Goal: Task Accomplishment & Management: Use online tool/utility

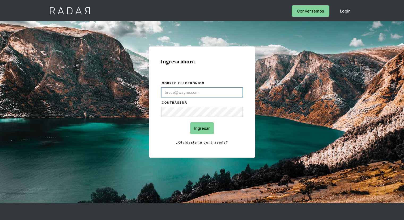
paste input "[PERSON_NAME][EMAIL_ADDRESS][PERSON_NAME][PERSON_NAME][DOMAIN_NAME]"
type input "[PERSON_NAME][EMAIL_ADDRESS][PERSON_NAME][PERSON_NAME][DOMAIN_NAME]"
click at [202, 127] on input "Ingresar" at bounding box center [202, 128] width 24 height 12
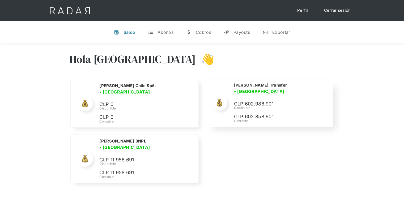
click at [256, 105] on div "Disponible" at bounding box center [280, 107] width 93 height 5
click at [259, 101] on p "CLP 602.988.901" at bounding box center [274, 104] width 80 height 8
click at [244, 85] on div "[PERSON_NAME] Transfer • [GEOGRAPHIC_DATA] • Desconectada" at bounding box center [280, 88] width 93 height 12
click at [217, 99] on img at bounding box center [220, 103] width 8 height 8
click at [241, 113] on p "CLP 602.858.901" at bounding box center [274, 117] width 80 height 8
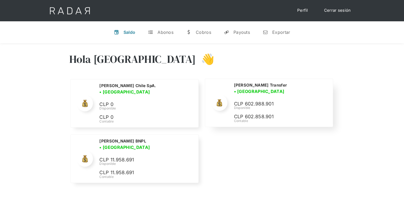
click at [247, 96] on div "[PERSON_NAME] Transfer • [GEOGRAPHIC_DATA] • Desconectada CLP 602.988.901 Dispo…" at bounding box center [280, 102] width 93 height 41
click at [264, 88] on h3 "• [GEOGRAPHIC_DATA]" at bounding box center [259, 91] width 51 height 6
click at [245, 113] on p "CLP 602.858.901" at bounding box center [274, 117] width 80 height 8
click at [159, 32] on div "Abonos" at bounding box center [166, 32] width 16 height 5
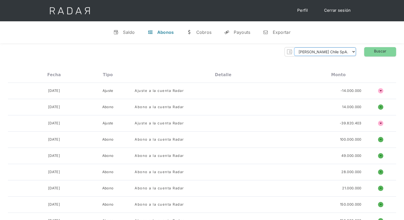
click at [354, 51] on select "[PERSON_NAME] Chile SpA. [PERSON_NAME] Transfer [PERSON_NAME] BNPL" at bounding box center [325, 51] width 62 height 9
click at [317, 47] on select "[PERSON_NAME] Chile SpA. [PERSON_NAME] Transfer [PERSON_NAME] BNPL" at bounding box center [325, 51] width 62 height 9
click at [383, 52] on link "Buscar" at bounding box center [380, 51] width 32 height 9
click at [353, 52] on select "[PERSON_NAME] Chile SpA. [PERSON_NAME] Transfer [PERSON_NAME] BNPL" at bounding box center [325, 51] width 62 height 9
click at [317, 47] on select "[PERSON_NAME] Chile SpA. [PERSON_NAME] Transfer [PERSON_NAME] BNPL" at bounding box center [325, 51] width 62 height 9
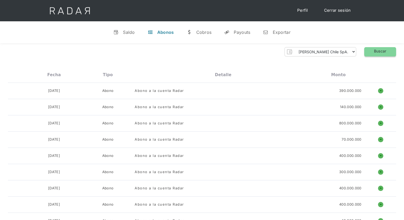
click at [375, 52] on link "Buscar" at bounding box center [380, 51] width 32 height 9
click at [352, 50] on select "[PERSON_NAME] Chile SpA. [PERSON_NAME] Transfer [PERSON_NAME] BNPL" at bounding box center [325, 51] width 62 height 9
select select "[PERSON_NAME]-transfer"
click at [317, 47] on select "[PERSON_NAME] Chile SpA. [PERSON_NAME] Transfer [PERSON_NAME] BNPL" at bounding box center [325, 51] width 62 height 9
click at [380, 49] on link "Buscar" at bounding box center [380, 51] width 32 height 9
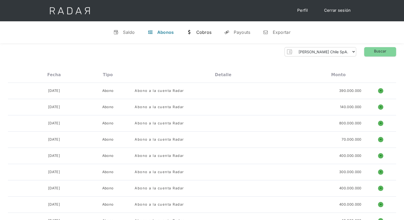
click at [203, 29] on link "w [GEOGRAPHIC_DATA]" at bounding box center [198, 32] width 33 height 14
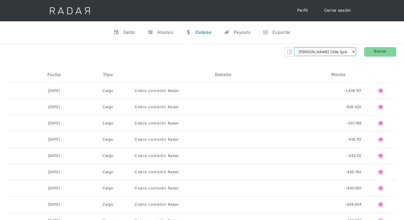
click at [336, 51] on select "[PERSON_NAME] Chile SpA. [PERSON_NAME] Transfer [PERSON_NAME] BNPL" at bounding box center [325, 51] width 62 height 9
select select "[PERSON_NAME]-transfer"
click at [317, 47] on select "[PERSON_NAME] Chile SpA. [PERSON_NAME] Transfer [PERSON_NAME] BNPL" at bounding box center [325, 51] width 62 height 9
click at [380, 51] on link "Buscar" at bounding box center [380, 51] width 32 height 9
click at [243, 33] on div "Payouts" at bounding box center [242, 32] width 16 height 5
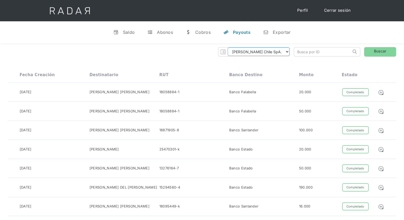
click at [287, 52] on select "[PERSON_NAME] Chile SpA. [PERSON_NAME] Transfer [PERSON_NAME] BNPL" at bounding box center [259, 51] width 62 height 9
select select "[PERSON_NAME]-transfer"
click at [250, 47] on select "[PERSON_NAME] Chile SpA. [PERSON_NAME] Transfer [PERSON_NAME] BNPL" at bounding box center [259, 51] width 62 height 9
click at [383, 51] on link "Buscar" at bounding box center [380, 51] width 32 height 9
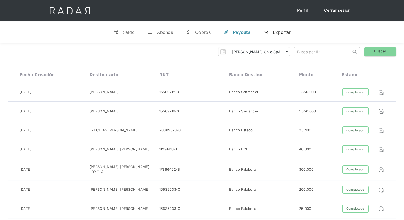
click at [279, 32] on div "Exportar" at bounding box center [282, 32] width 18 height 5
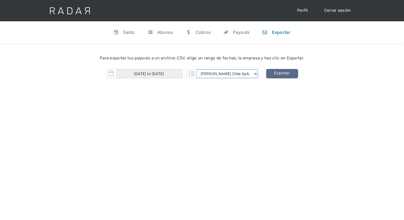
click at [232, 74] on select "[PERSON_NAME] Chile SpA. [PERSON_NAME] Transfer [PERSON_NAME] BNPL" at bounding box center [227, 73] width 62 height 9
select select "[PERSON_NAME]-transfer"
click at [207, 69] on select "[PERSON_NAME] Chile SpA. [PERSON_NAME] Transfer [PERSON_NAME] BNPL" at bounding box center [227, 73] width 62 height 9
click at [275, 72] on link "Exportar" at bounding box center [282, 73] width 32 height 9
